Goal: Complete application form: Complete application form

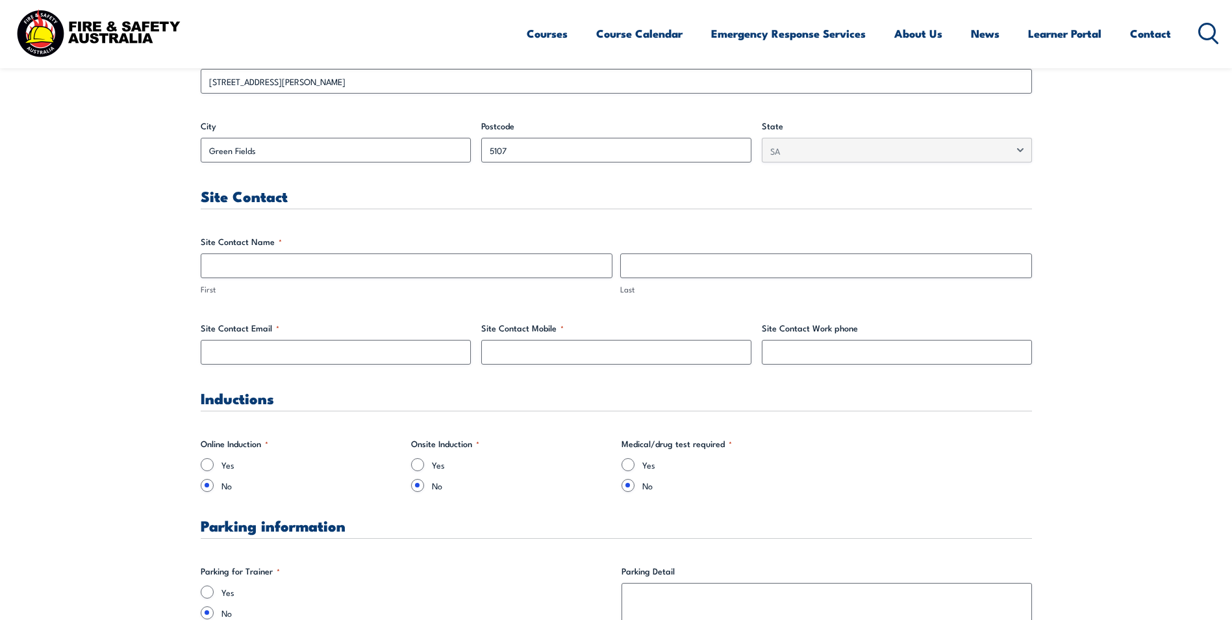
scroll to position [585, 0]
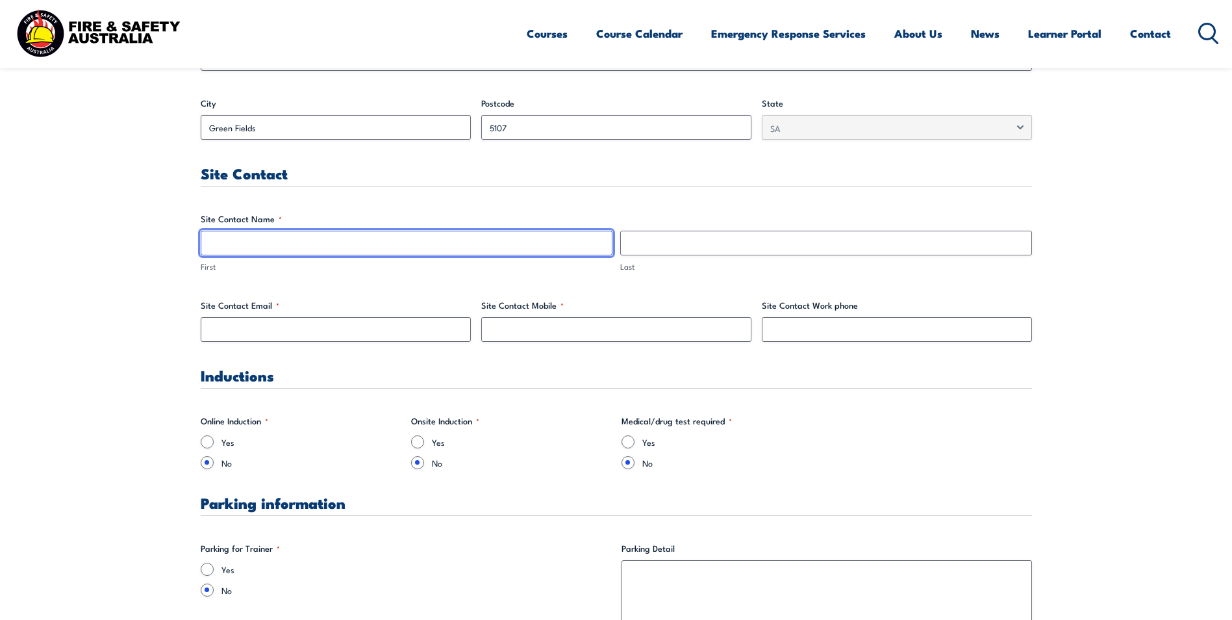
click at [266, 244] on input "First" at bounding box center [407, 243] width 412 height 25
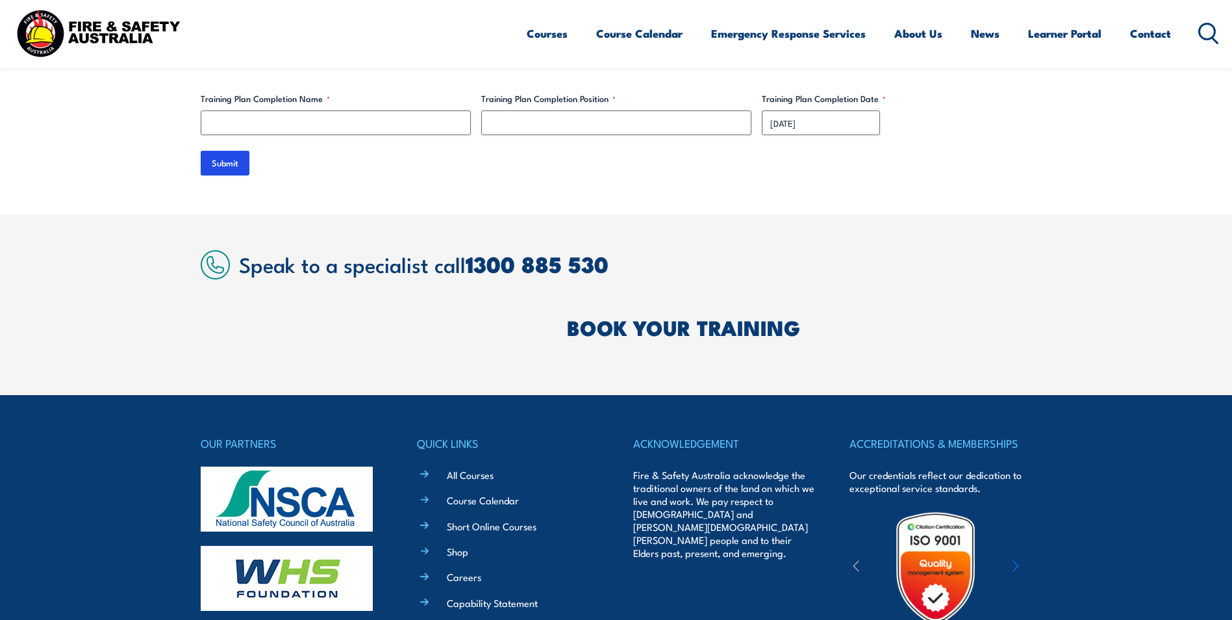
scroll to position [4164, 0]
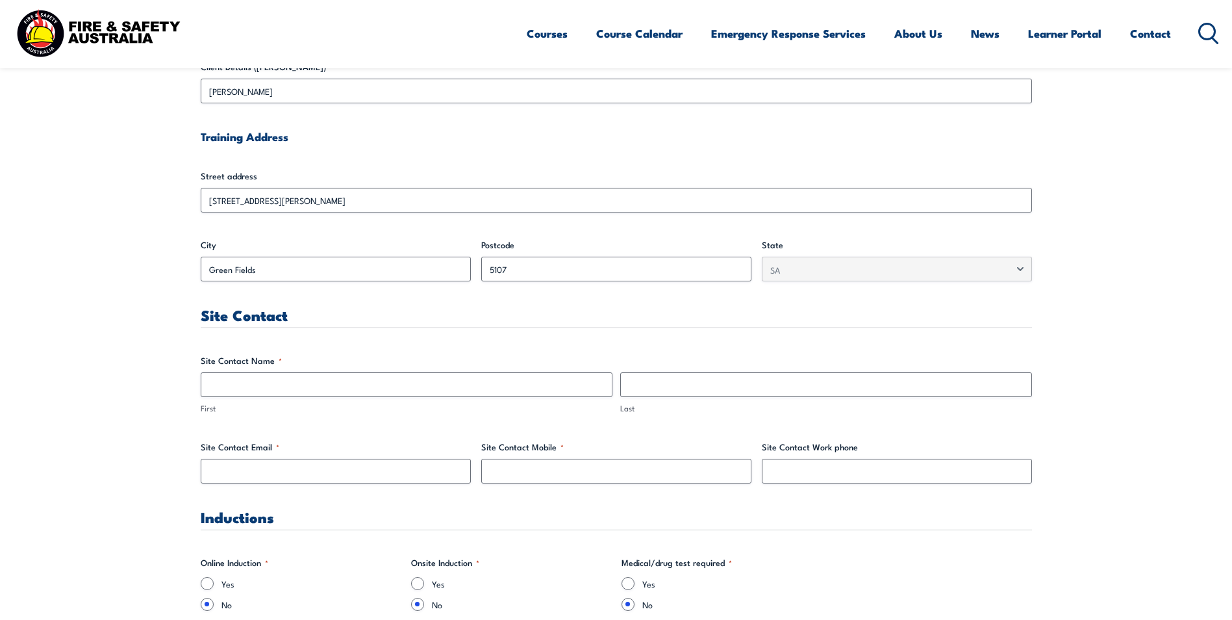
scroll to position [455, 0]
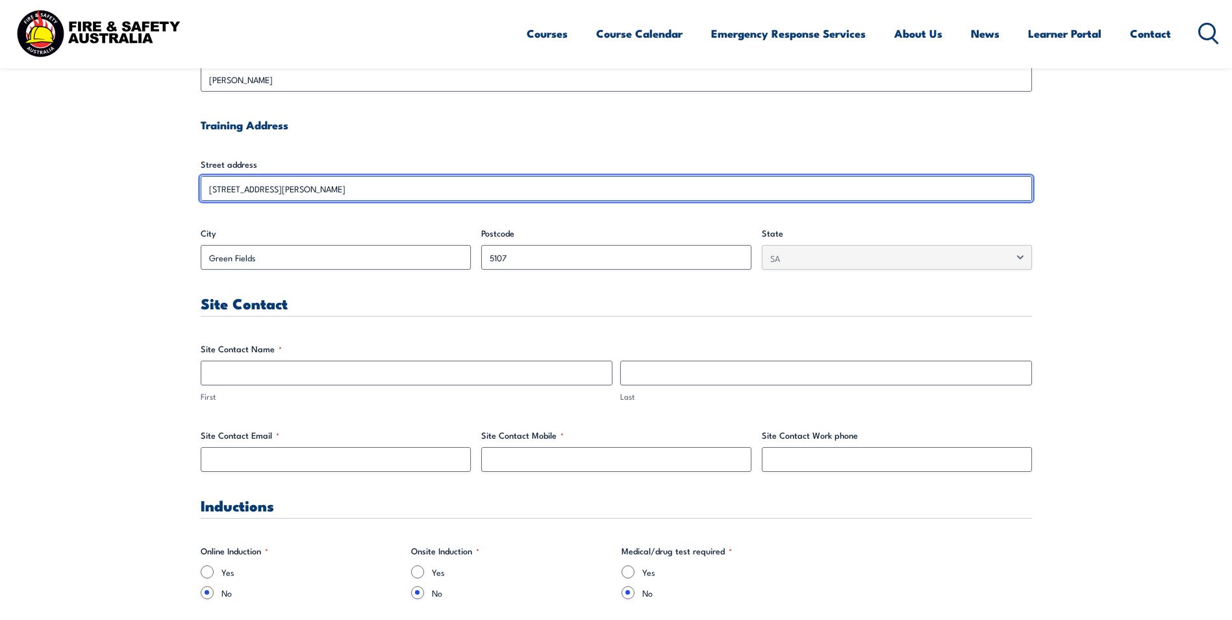
click at [342, 190] on input "[STREET_ADDRESS][PERSON_NAME]" at bounding box center [616, 188] width 831 height 25
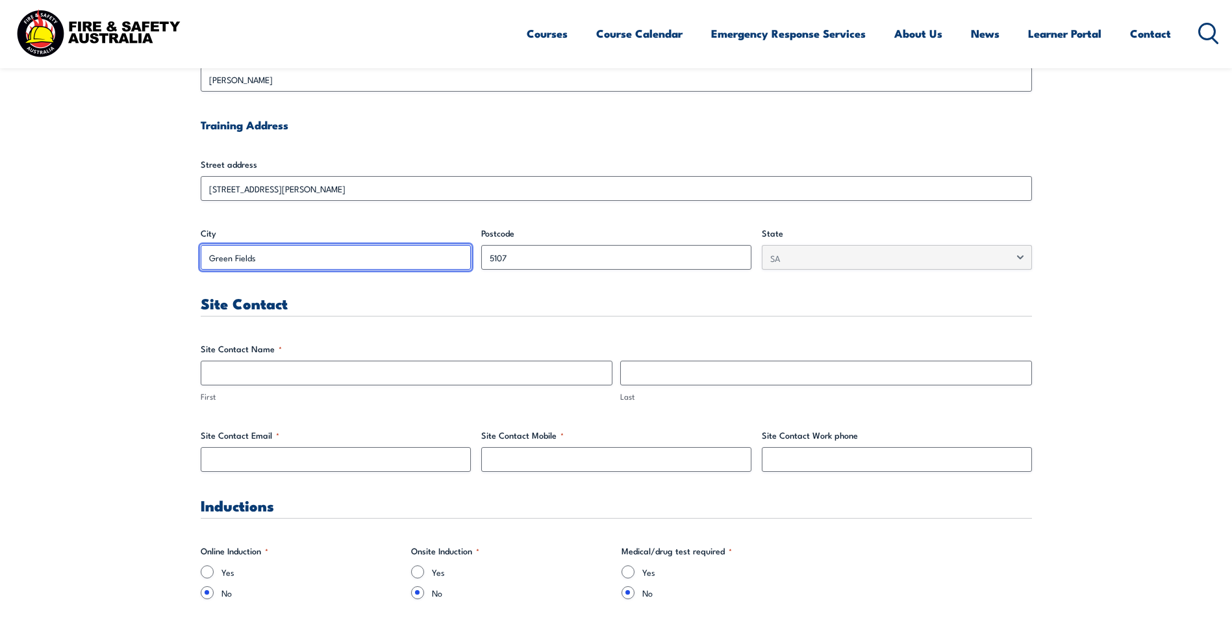
click at [286, 251] on input "Green Fields" at bounding box center [336, 257] width 270 height 25
click at [201, 270] on div at bounding box center [201, 270] width 0 height 0
click at [310, 247] on input "Green Fields" at bounding box center [336, 257] width 270 height 25
click at [294, 256] on input "Green Fields" at bounding box center [336, 257] width 270 height 25
click at [288, 263] on input "Green Fields" at bounding box center [336, 257] width 270 height 25
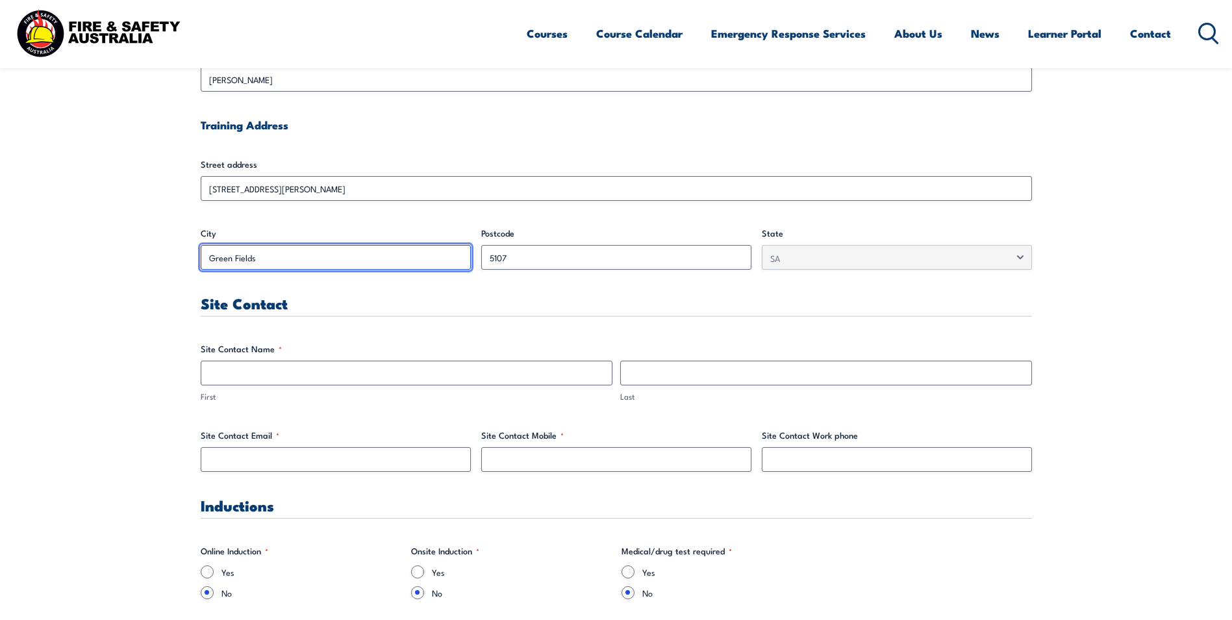
click at [288, 262] on input "Green Fields" at bounding box center [336, 257] width 270 height 25
drag, startPoint x: 288, startPoint y: 262, endPoint x: 281, endPoint y: 260, distance: 6.8
click at [281, 260] on input "Green Fields" at bounding box center [336, 257] width 270 height 25
drag, startPoint x: 273, startPoint y: 261, endPoint x: 206, endPoint y: 262, distance: 67.6
click at [206, 262] on input "Green Fields" at bounding box center [336, 257] width 270 height 25
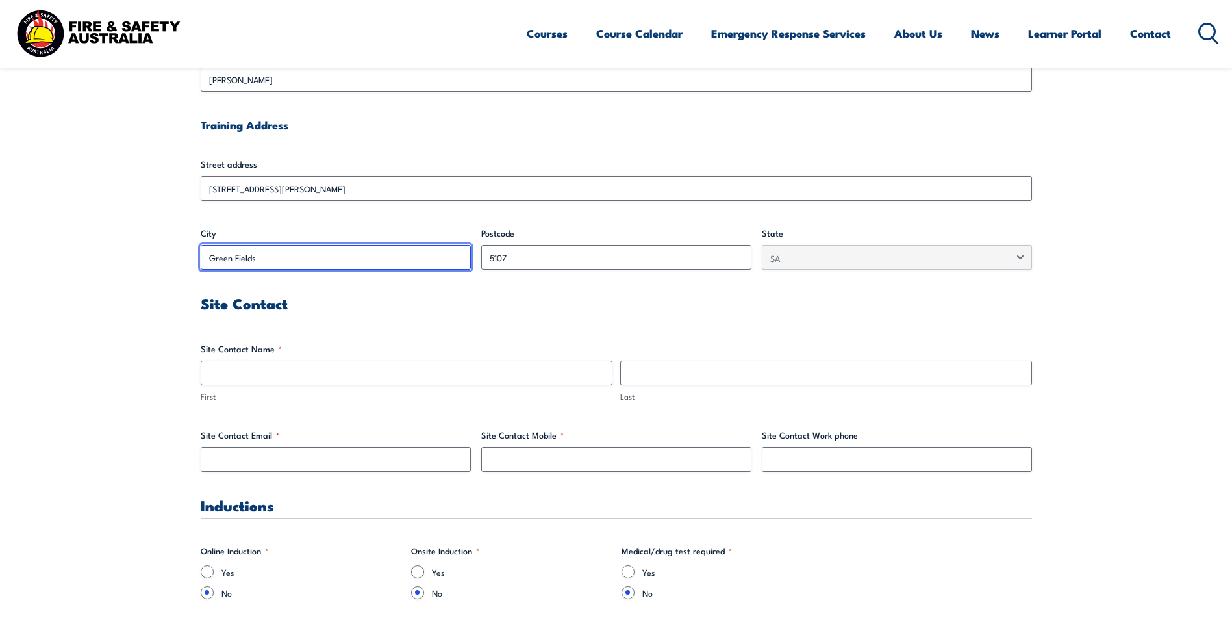
click at [291, 256] on input "Green Fields" at bounding box center [336, 257] width 270 height 25
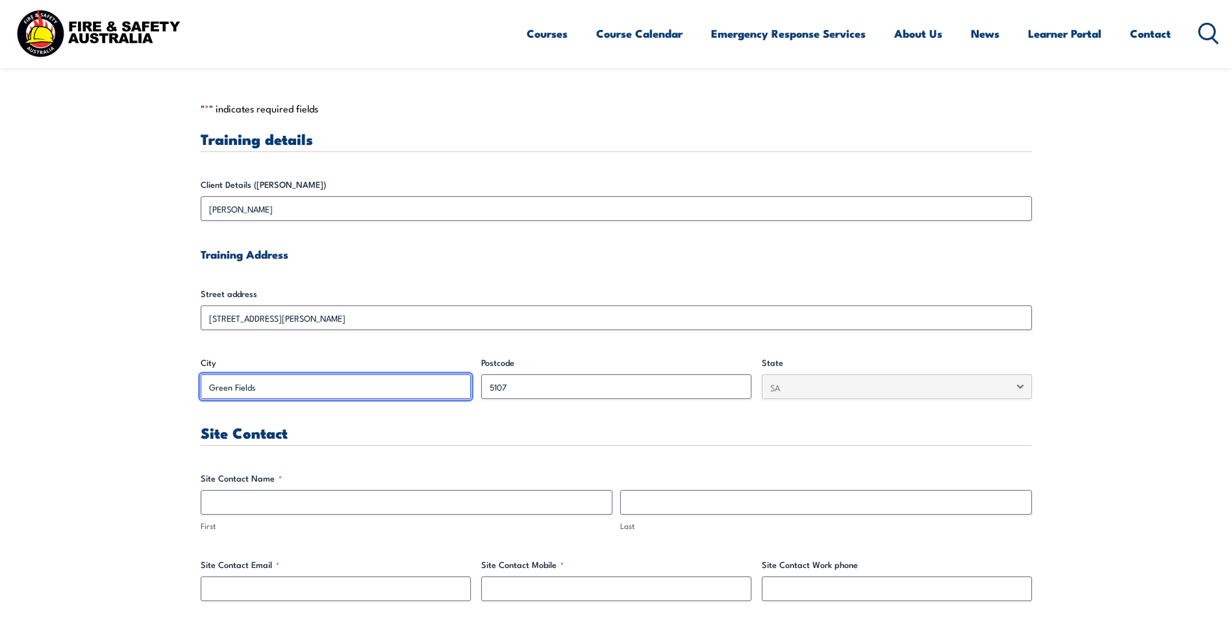
scroll to position [325, 0]
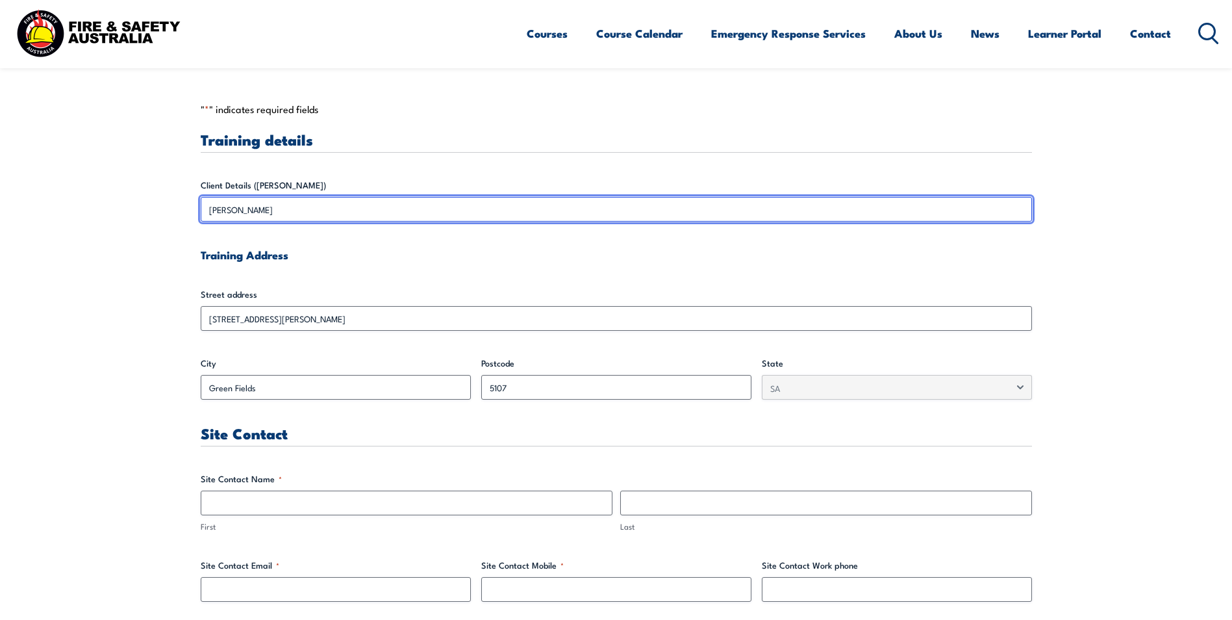
click at [327, 209] on input "[PERSON_NAME]" at bounding box center [616, 209] width 831 height 25
click at [328, 207] on input "[PERSON_NAME]" at bounding box center [616, 209] width 831 height 25
click at [329, 207] on input "[PERSON_NAME]" at bounding box center [616, 209] width 831 height 25
click at [331, 207] on input "[PERSON_NAME]" at bounding box center [616, 209] width 831 height 25
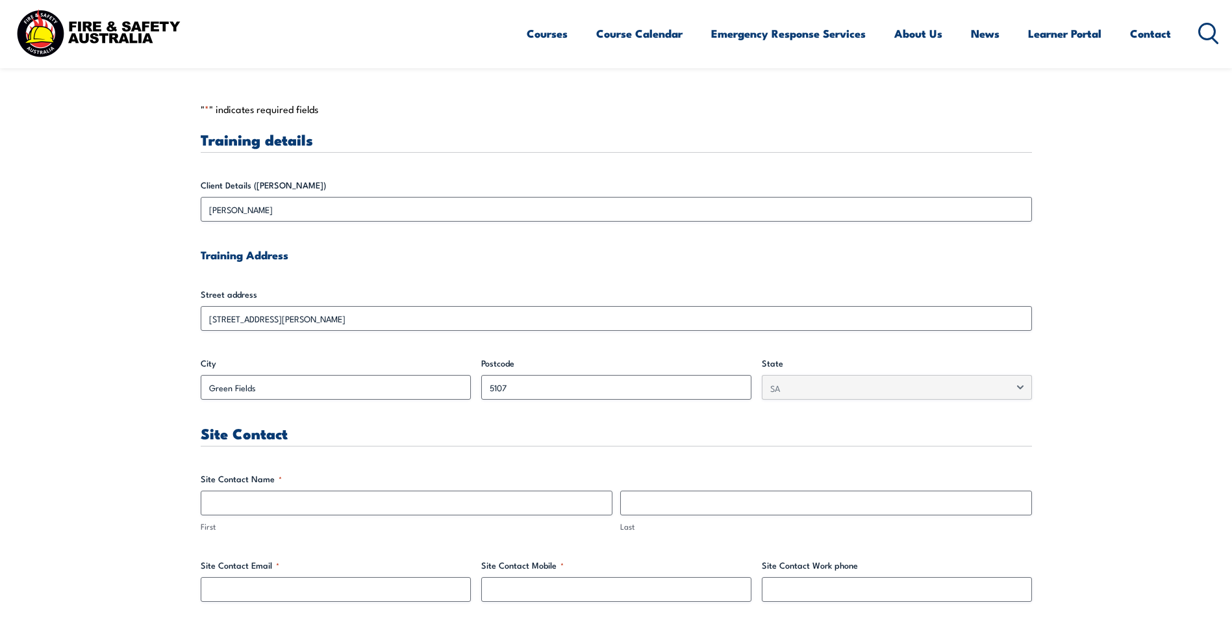
click at [298, 292] on label "Street address" at bounding box center [616, 294] width 831 height 13
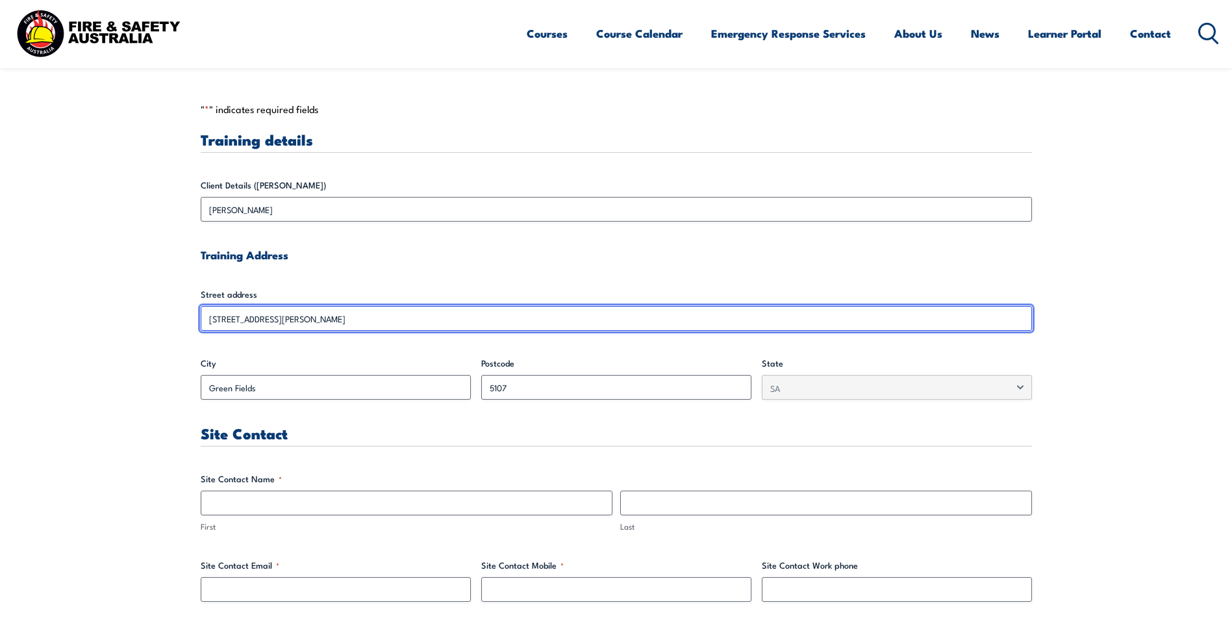
click at [298, 306] on input "[STREET_ADDRESS][PERSON_NAME]" at bounding box center [616, 318] width 831 height 25
click at [303, 320] on input "[STREET_ADDRESS][PERSON_NAME]" at bounding box center [616, 318] width 831 height 25
click at [314, 321] on input "[STREET_ADDRESS][PERSON_NAME]" at bounding box center [616, 318] width 831 height 25
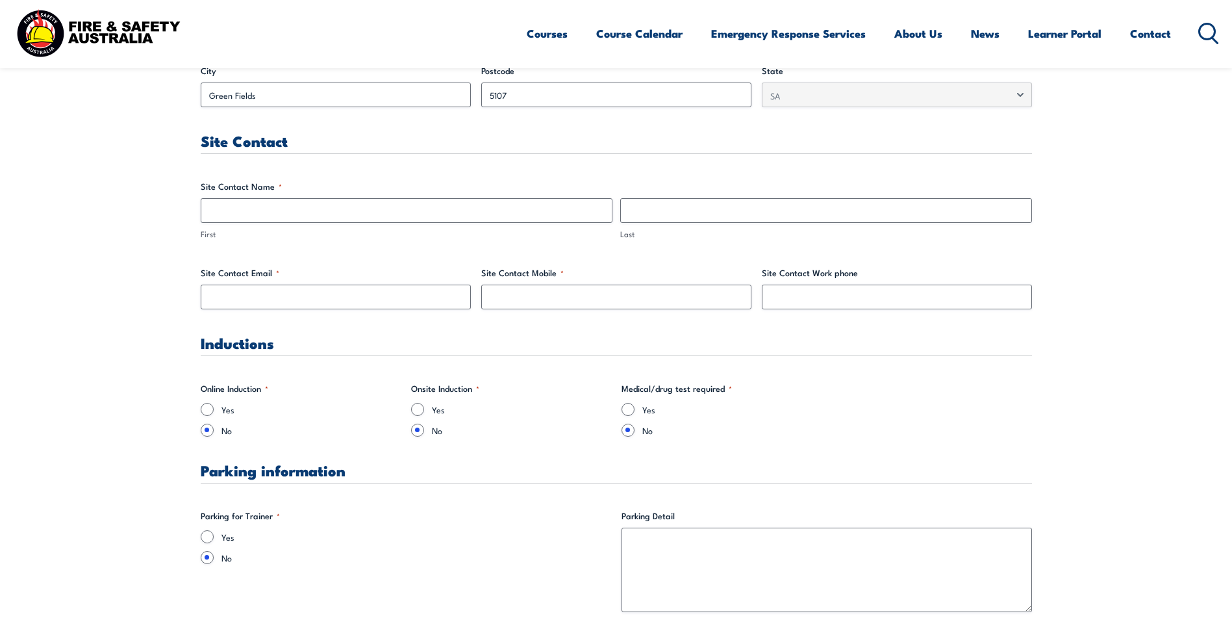
scroll to position [607, 0]
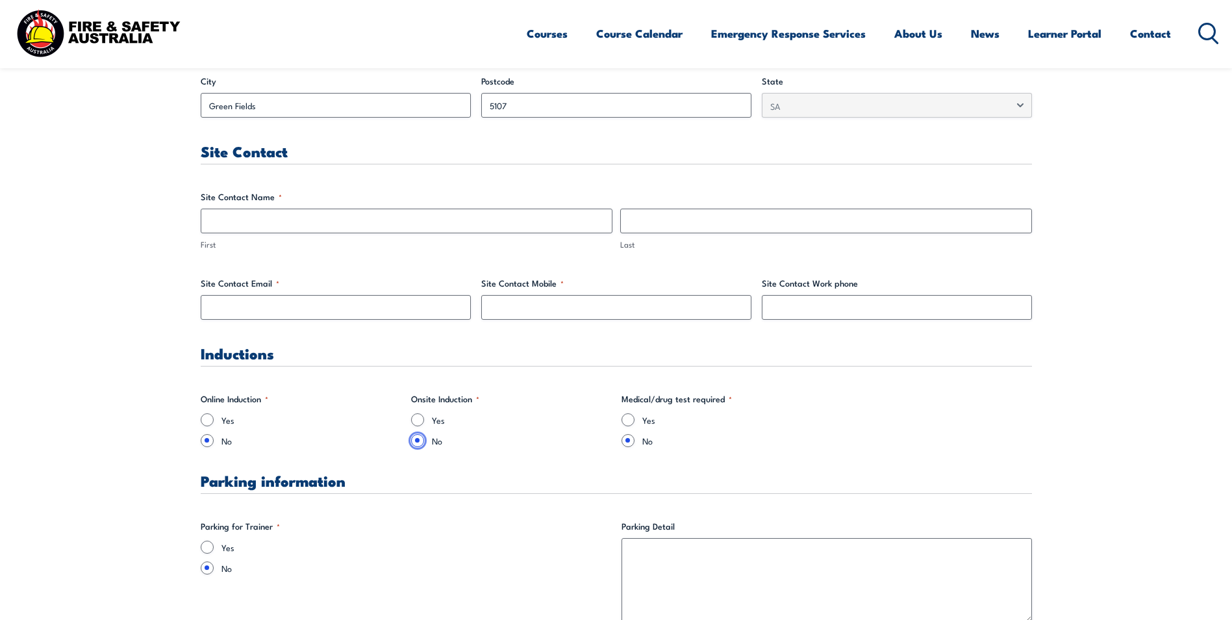
click at [413, 436] on input "No" at bounding box center [417, 440] width 13 height 13
click at [419, 413] on div "Yes" at bounding box center [511, 419] width 200 height 13
click at [420, 418] on input "Yes" at bounding box center [417, 419] width 13 height 13
radio input "true"
click at [422, 439] on input "No" at bounding box center [417, 440] width 13 height 13
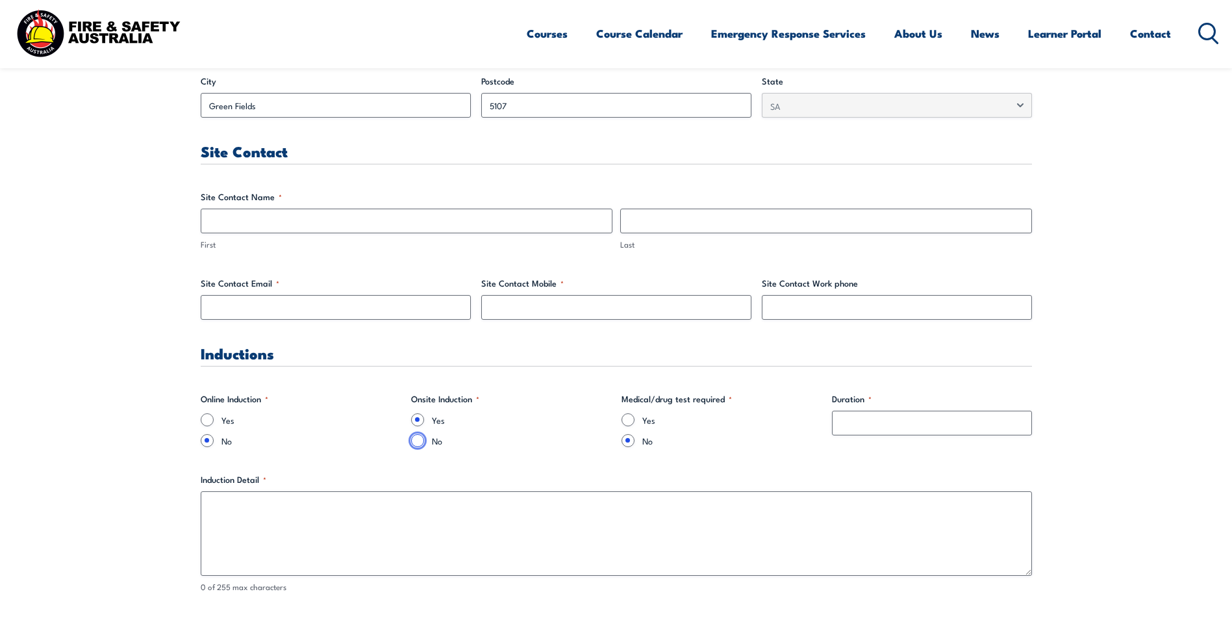
radio input "true"
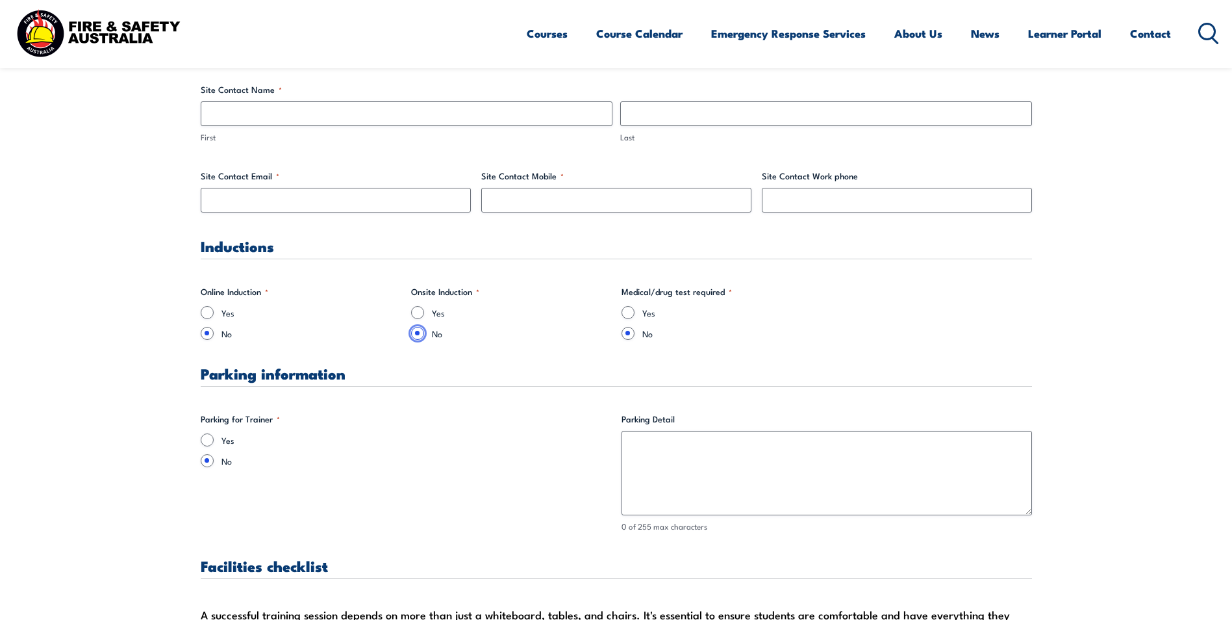
scroll to position [737, 0]
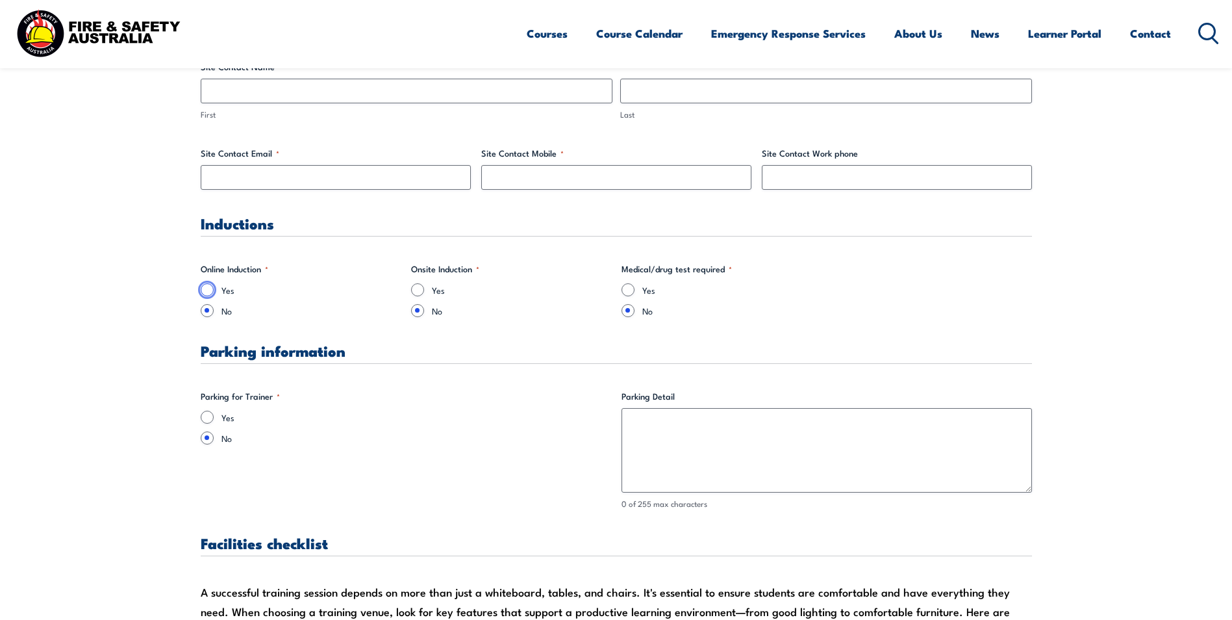
click at [209, 286] on input "Yes" at bounding box center [207, 289] width 13 height 13
radio input "true"
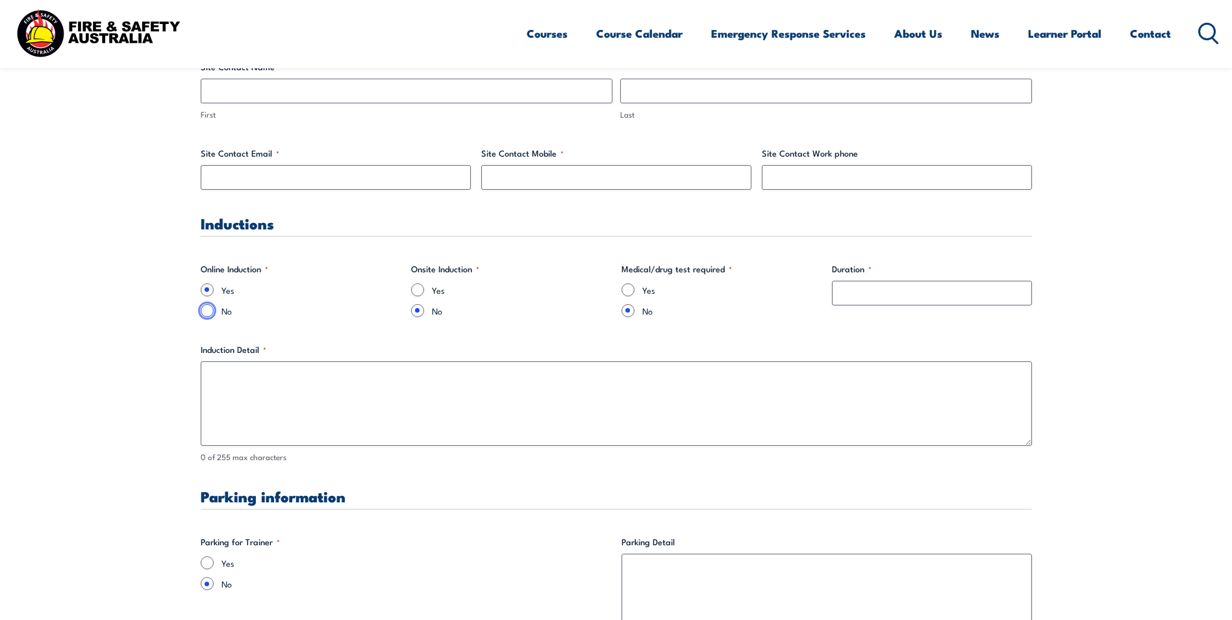
click at [208, 314] on input "No" at bounding box center [207, 310] width 13 height 13
radio input "true"
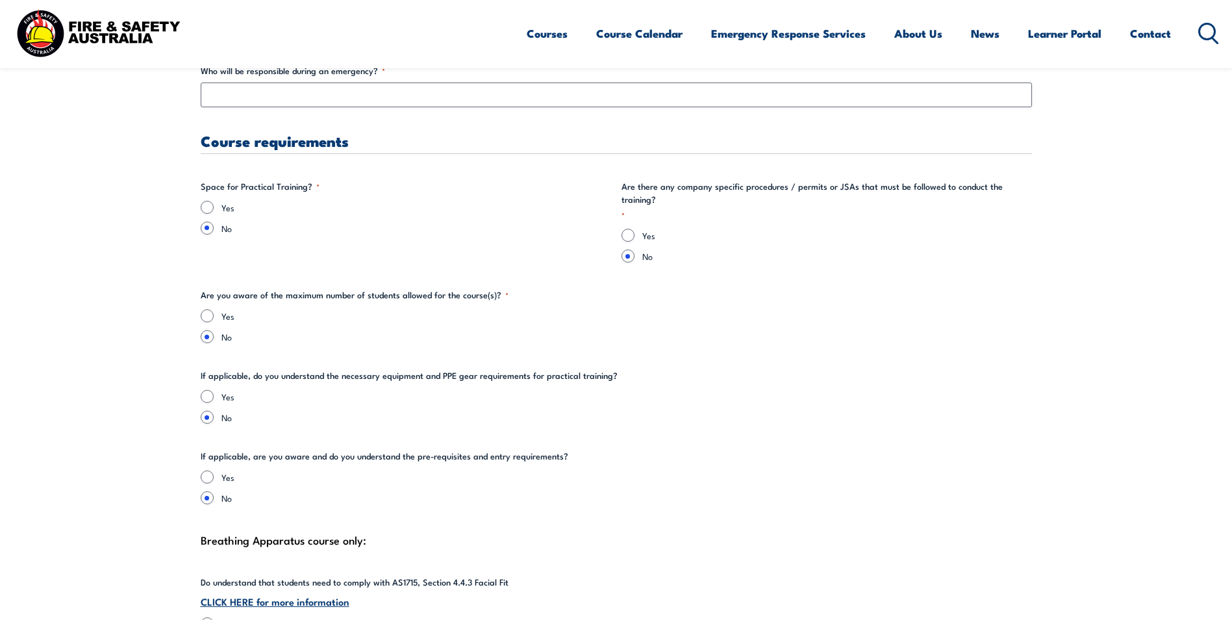
scroll to position [2273, 0]
